Goal: Ask a question

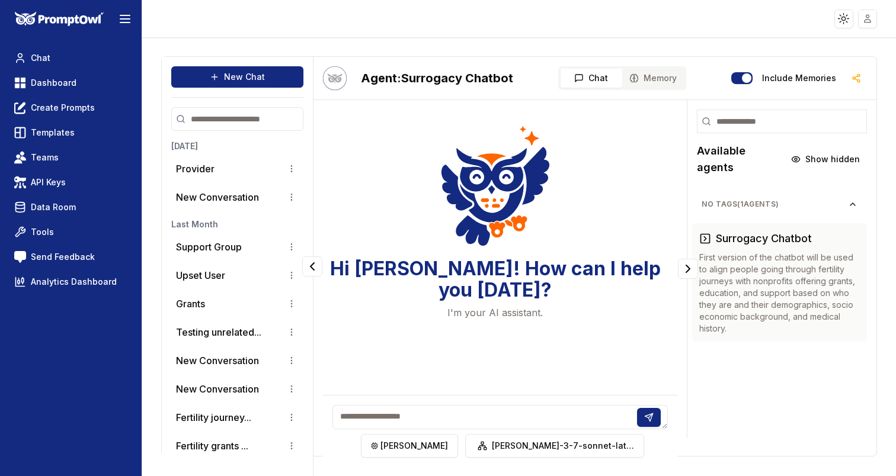
scroll to position [36, 0]
click at [209, 174] on p "Provider" at bounding box center [195, 169] width 39 height 14
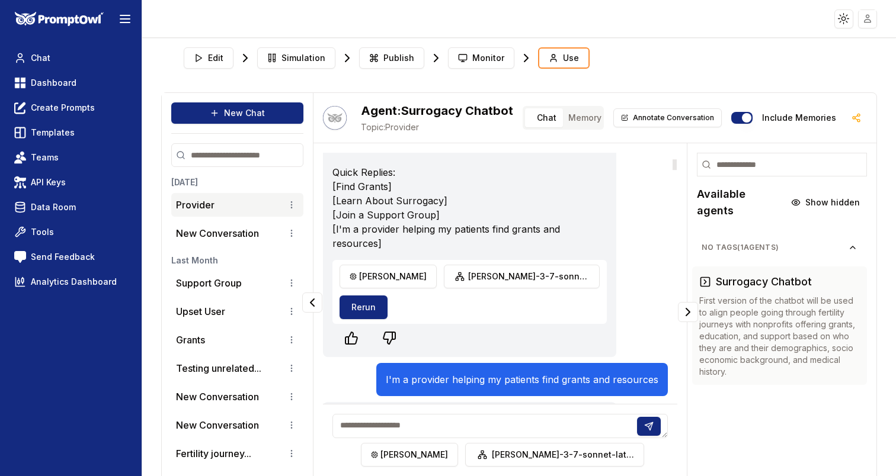
scroll to position [175, 0]
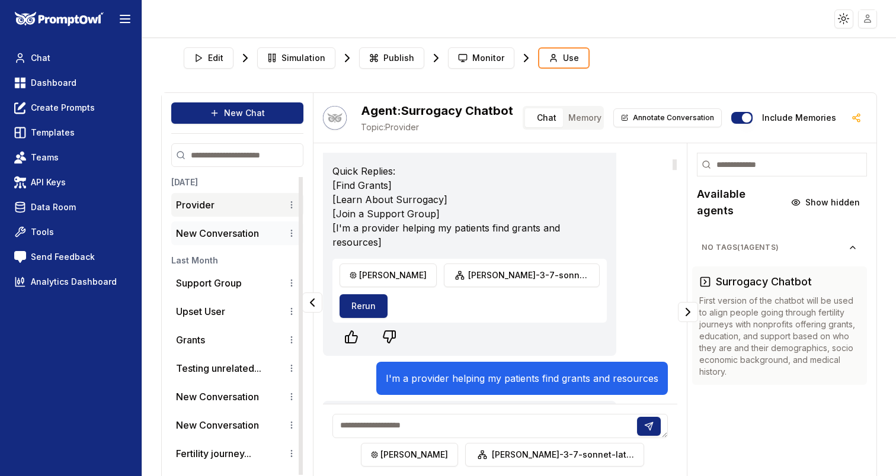
click at [226, 232] on p "New Conversation" at bounding box center [217, 233] width 83 height 14
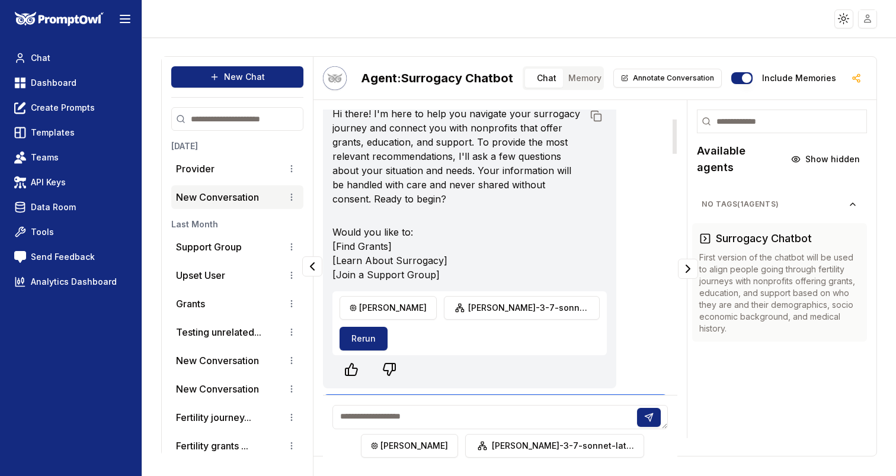
scroll to position [85, 0]
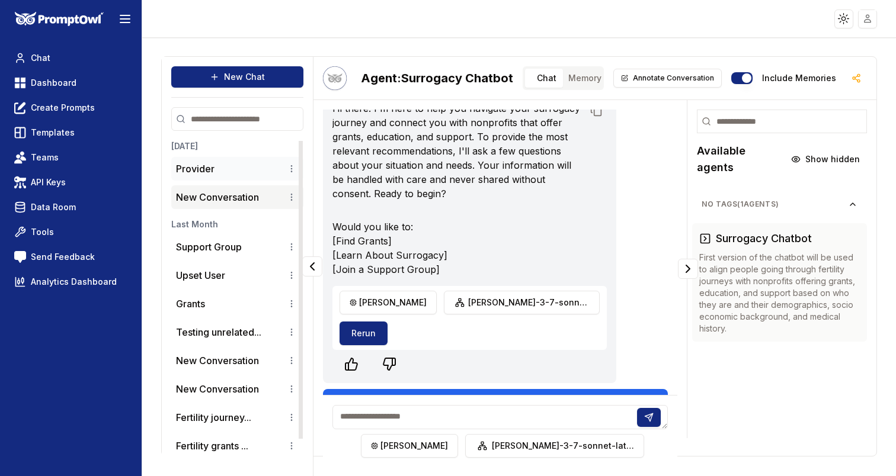
click at [223, 172] on div "Provider" at bounding box center [237, 169] width 123 height 14
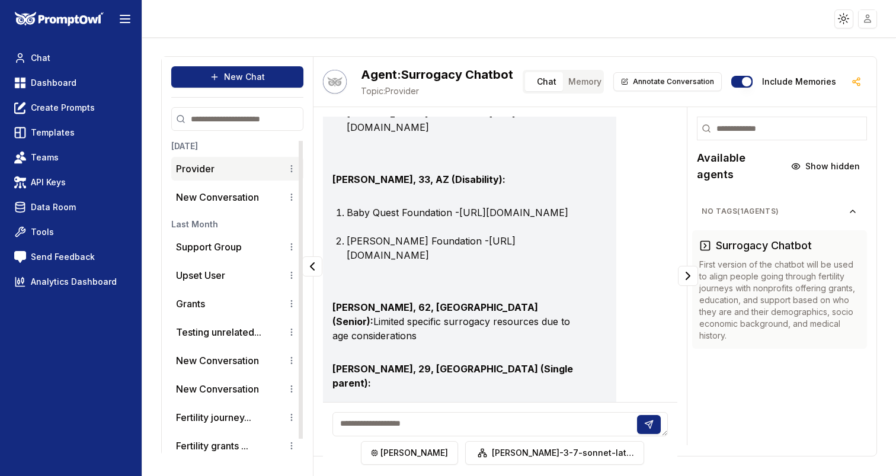
scroll to position [7878, 0]
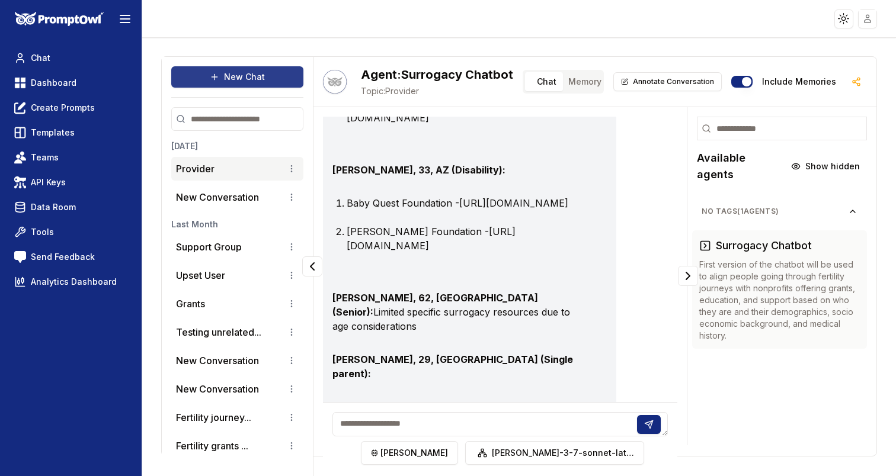
click at [278, 84] on button "New Chat" at bounding box center [237, 76] width 132 height 21
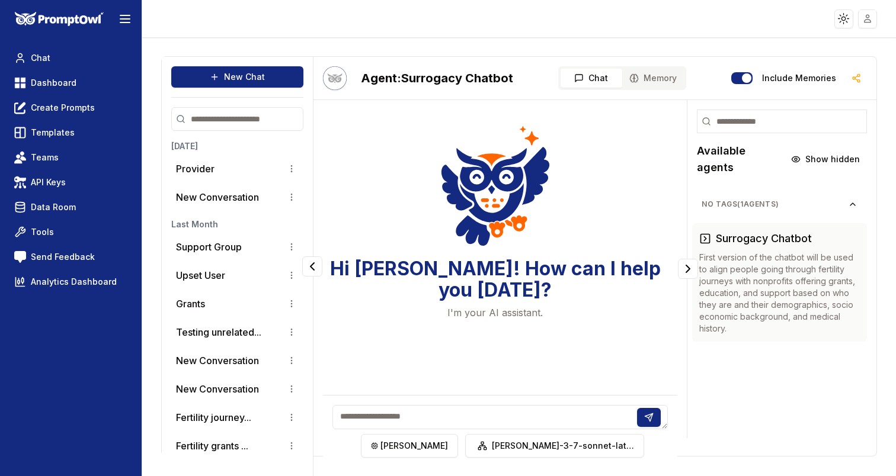
scroll to position [0, 0]
click at [511, 418] on textarea at bounding box center [499, 417] width 335 height 24
type textarea "**"
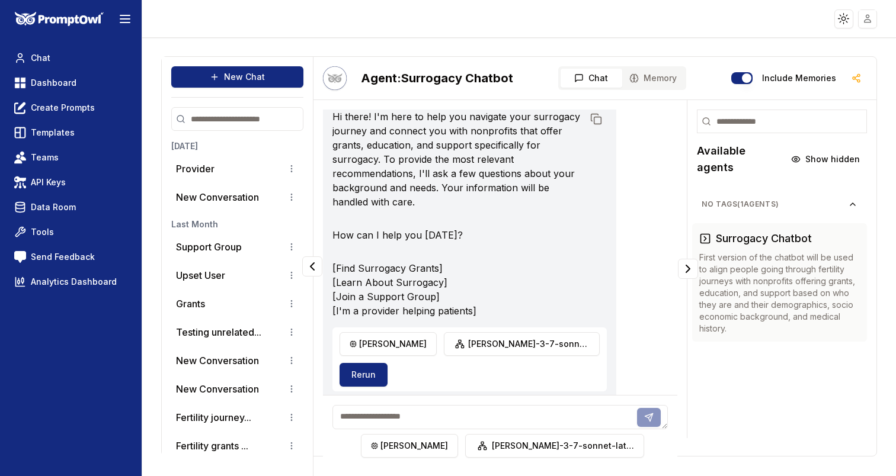
scroll to position [76, 0]
click at [652, 421] on textarea at bounding box center [499, 417] width 335 height 24
click at [579, 303] on p "[Find Surrogacy Grants] [Learn About Surrogacy] [Join a Support Group] [I'm a p…" at bounding box center [457, 290] width 251 height 57
click at [387, 364] on button "Rerun" at bounding box center [363, 376] width 48 height 24
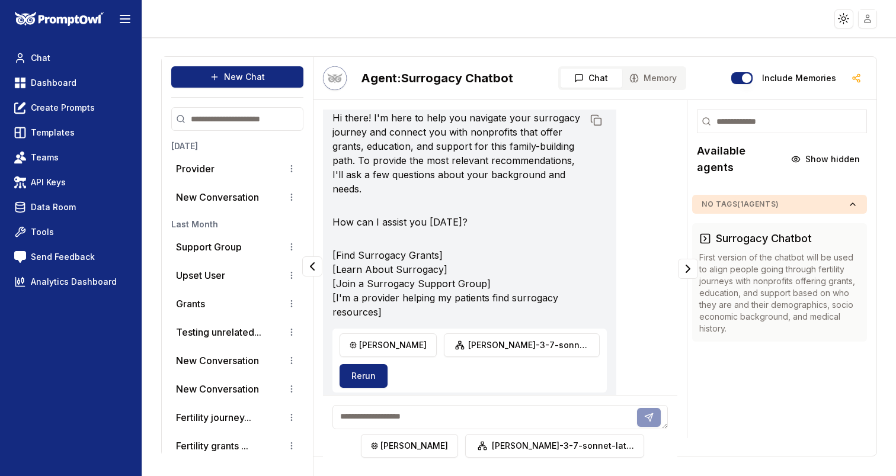
click at [771, 200] on span "No Tags ( 1 agents)" at bounding box center [774, 204] width 146 height 9
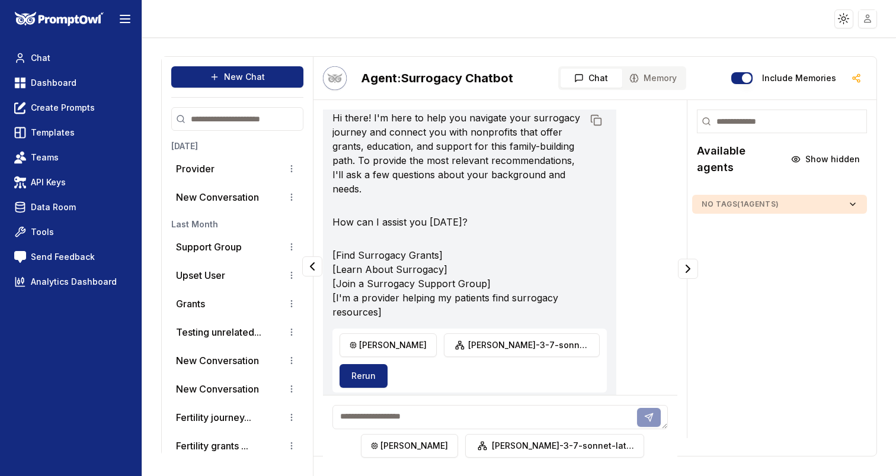
click at [771, 200] on span "No Tags ( 1 agents)" at bounding box center [774, 204] width 146 height 9
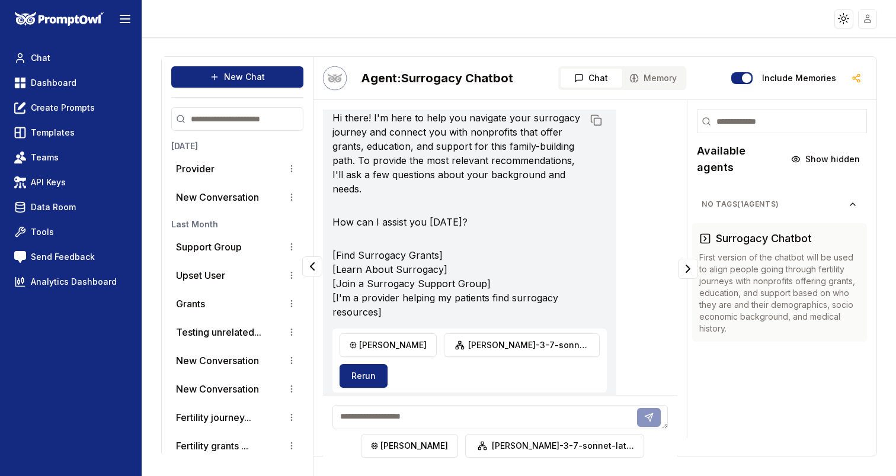
click at [752, 79] on button "Include Memories" at bounding box center [741, 78] width 21 height 12
click at [647, 76] on span "Memory" at bounding box center [659, 78] width 33 height 12
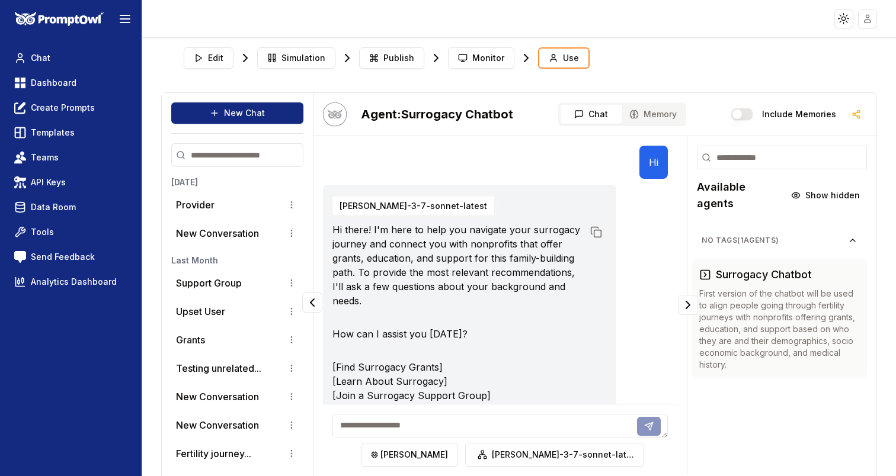
click at [602, 120] on div "Agent: Surrogacy Chatbot Chat Memory Include Memories Hi [PERSON_NAME]-3-7-sonn…" at bounding box center [594, 292] width 563 height 399
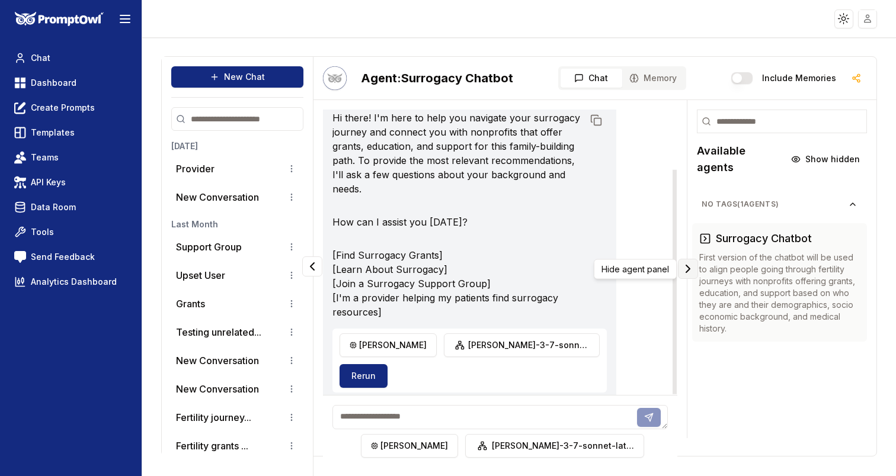
click at [692, 266] on icon "Collapse panel" at bounding box center [688, 269] width 14 height 14
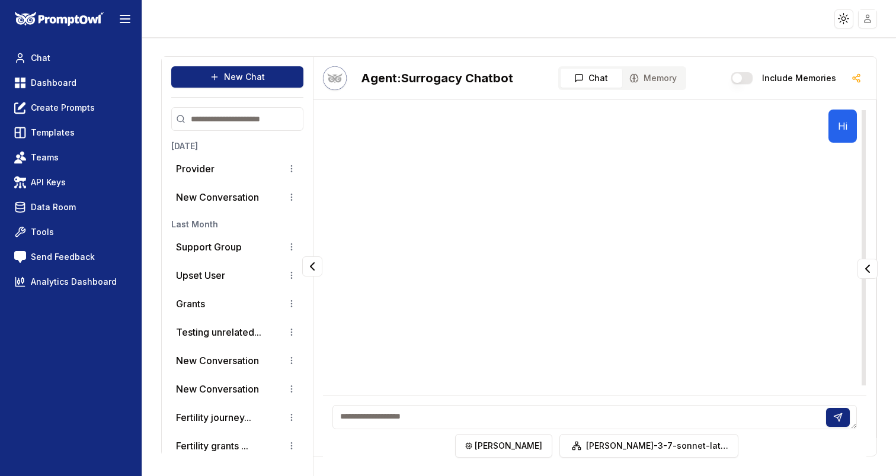
scroll to position [36, 0]
click at [660, 419] on textarea at bounding box center [594, 417] width 524 height 24
type textarea "*****"
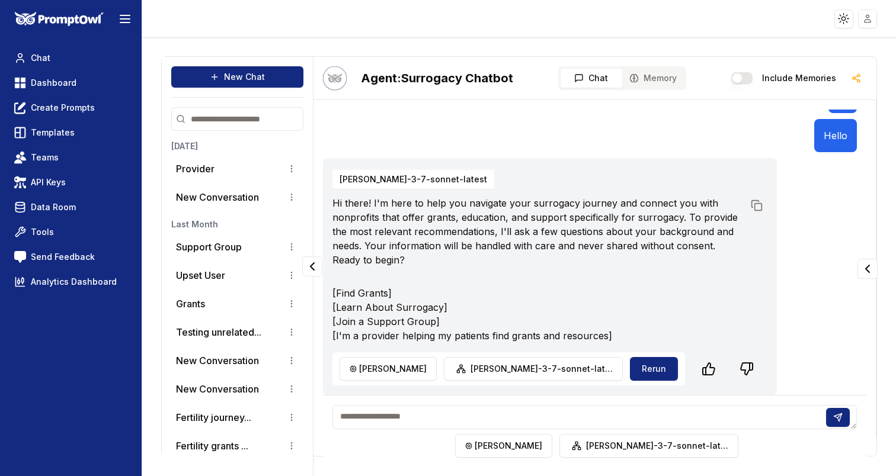
scroll to position [30, 0]
click at [626, 418] on textarea at bounding box center [594, 417] width 524 height 24
